Goal: Task Accomplishment & Management: Complete application form

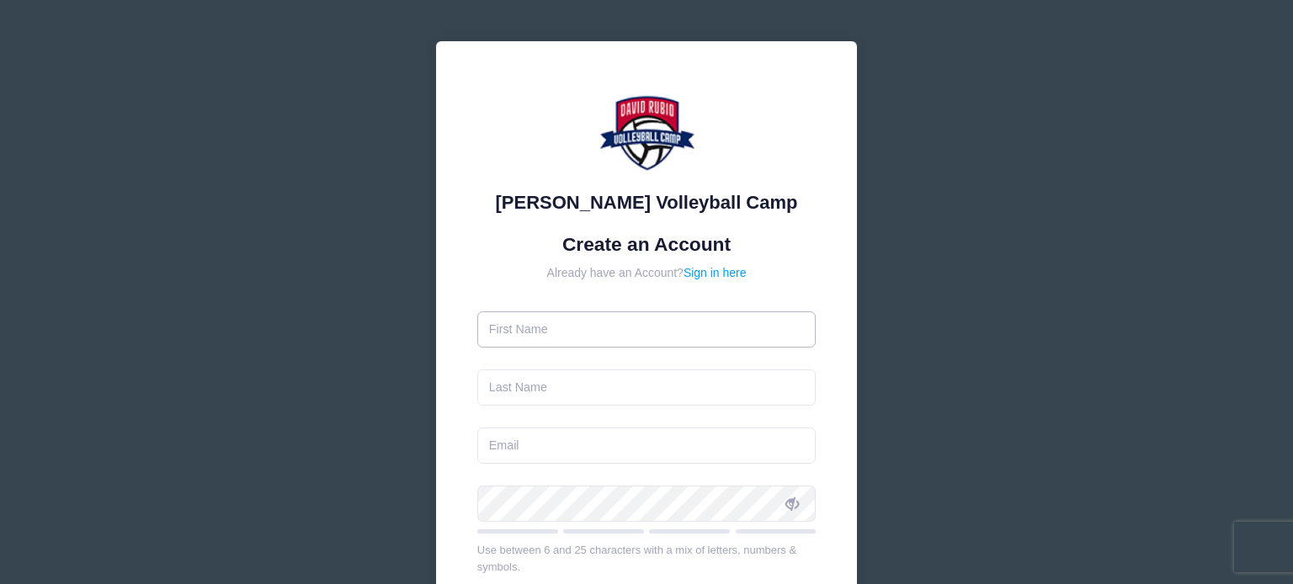
click at [600, 339] on input "text" at bounding box center [646, 330] width 339 height 36
type input "Alyssa"
type input "[PERSON_NAME]"
type input "alyssabeacham@gmail.com"
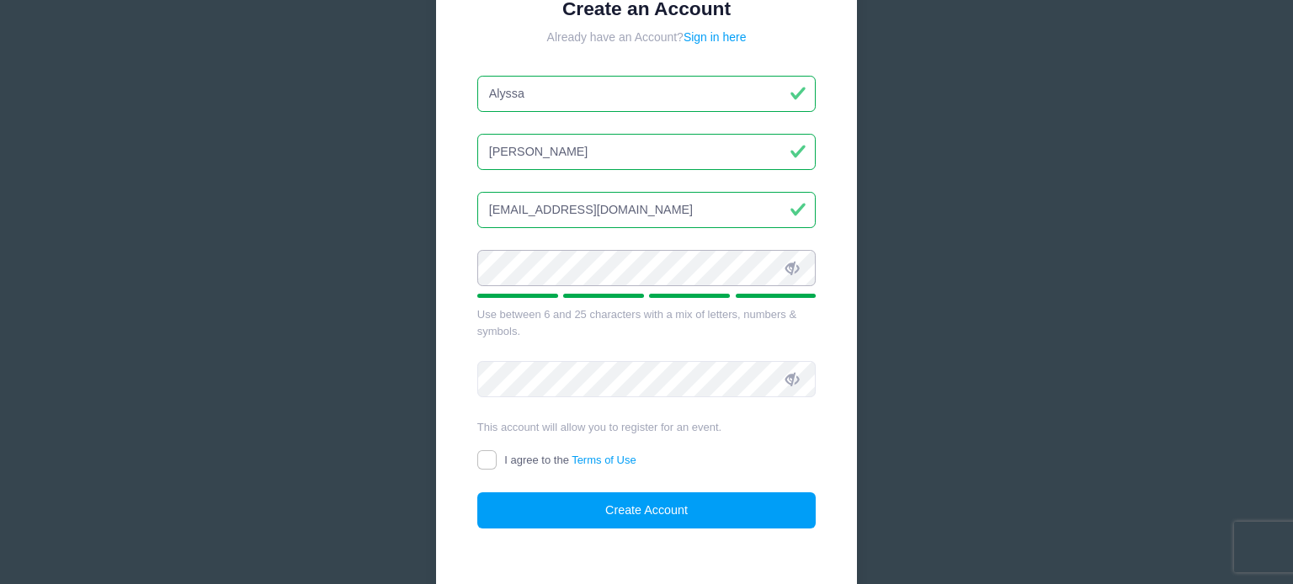
scroll to position [243, 0]
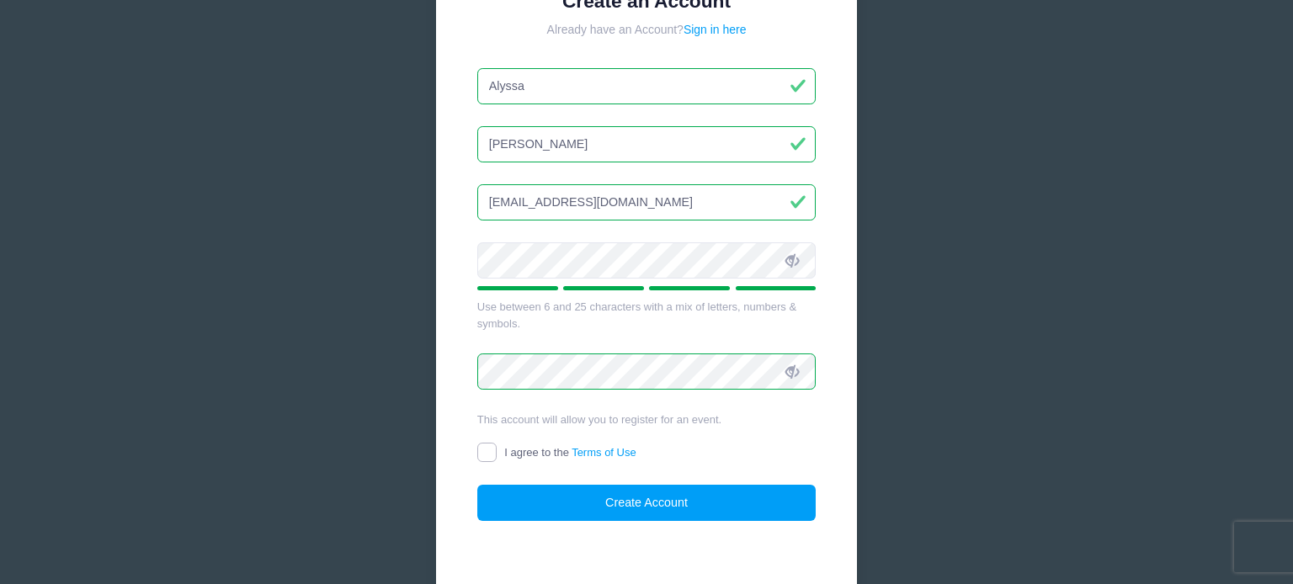
click at [488, 448] on input "I agree to the Terms of Use" at bounding box center [486, 452] width 19 height 19
checkbox input "true"
click at [643, 506] on button "Create Account" at bounding box center [646, 503] width 339 height 36
